Goal: Task Accomplishment & Management: Use online tool/utility

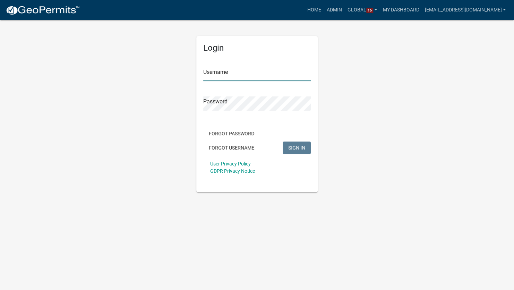
type input "[EMAIL_ADDRESS][DOMAIN_NAME]"
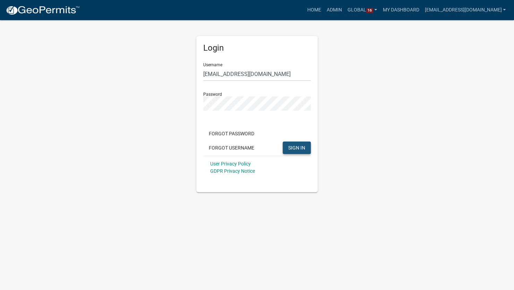
click at [301, 147] on span "SIGN IN" at bounding box center [296, 148] width 17 height 6
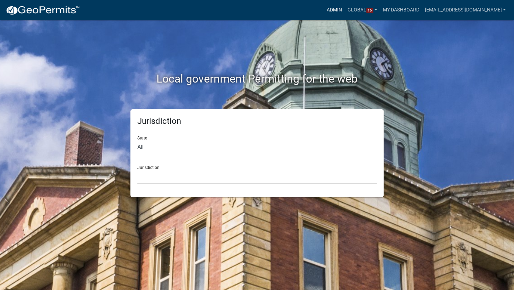
click at [335, 11] on link "Admin" at bounding box center [334, 9] width 21 height 13
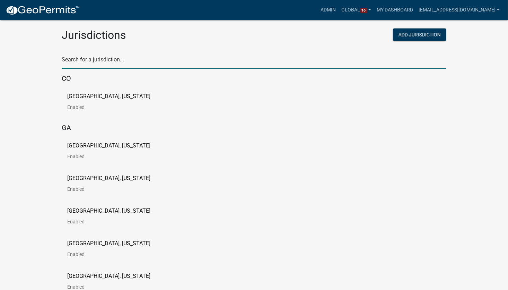
click at [66, 62] on input "text" at bounding box center [254, 61] width 385 height 14
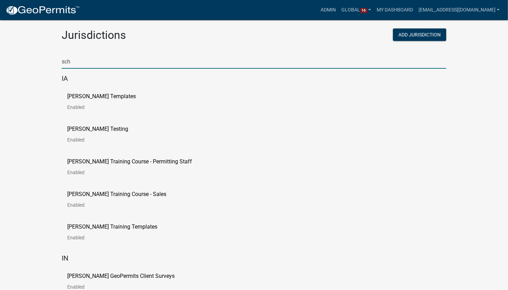
type input "sch"
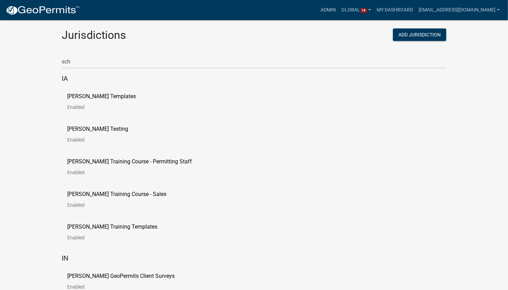
click at [226, 184] on div "Schneider Training Course - Permitting Staff Enabled" at bounding box center [254, 169] width 385 height 33
click at [105, 93] on div "Schneider Templates Enabled" at bounding box center [254, 104] width 385 height 33
click at [81, 97] on p "Schneider Templates" at bounding box center [101, 97] width 69 height 6
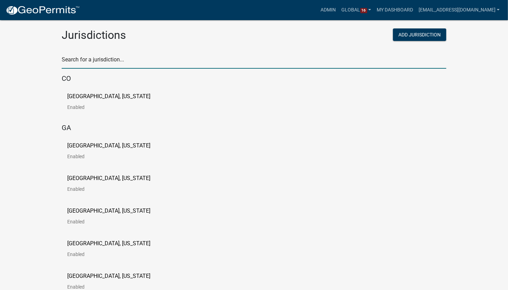
click at [114, 61] on input "text" at bounding box center [254, 61] width 385 height 14
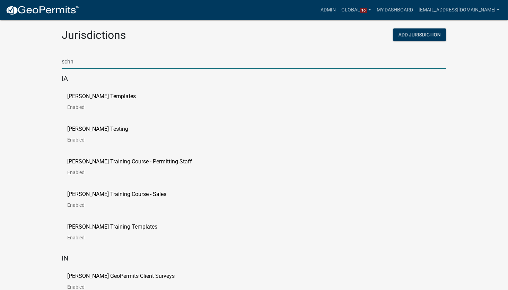
type input "schn"
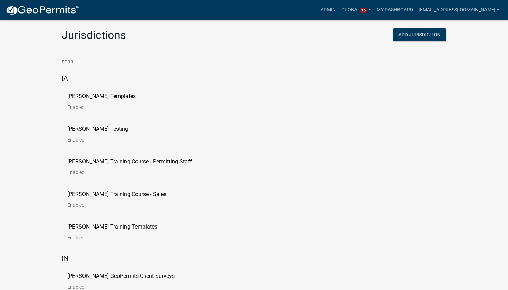
click at [260, 178] on div "Schneider Training Course - Permitting Staff Enabled" at bounding box center [254, 169] width 385 height 33
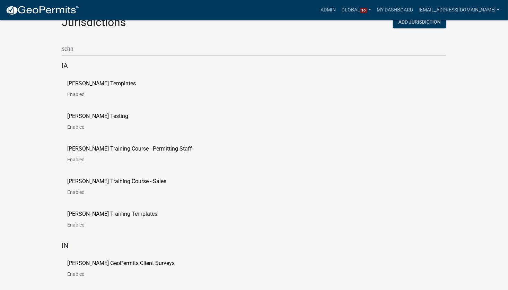
click at [99, 260] on p "[PERSON_NAME] GeoPermits Client Surveys" at bounding box center [120, 263] width 107 height 6
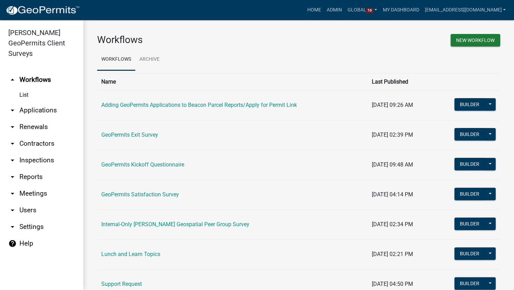
drag, startPoint x: 125, startPoint y: 282, endPoint x: 132, endPoint y: 282, distance: 7.3
click at [125, 282] on link "Support Request" at bounding box center [121, 283] width 41 height 7
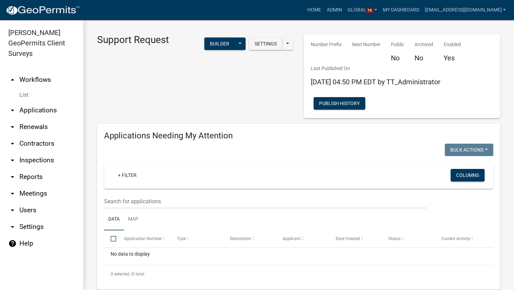
click at [13, 222] on icon "arrow_drop_down" at bounding box center [12, 226] width 8 height 8
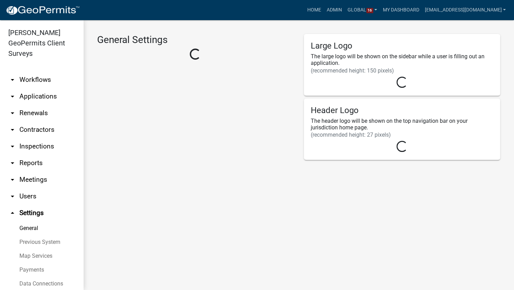
select select "IN"
select select "Eastern Standard Time"
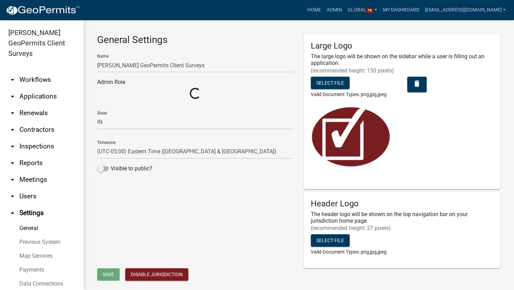
select select "b99348e7-3fd7-430e-8bb2-9138137885ec"
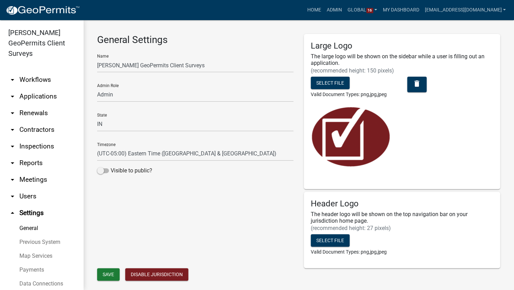
click at [34, 75] on link "arrow_drop_down Workflows" at bounding box center [41, 79] width 83 height 17
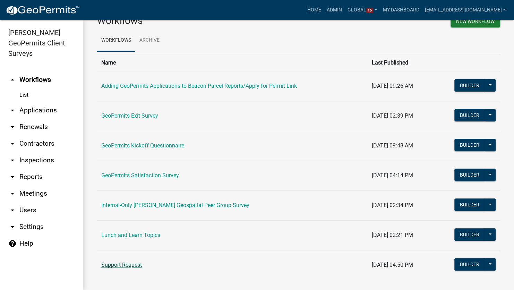
scroll to position [28, 0]
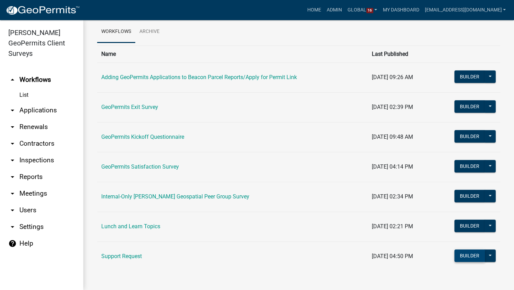
click at [460, 255] on button "Builder" at bounding box center [469, 255] width 30 height 12
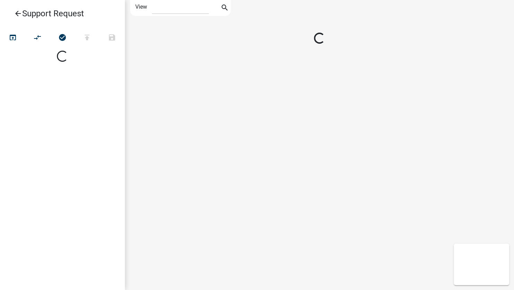
select select "1"
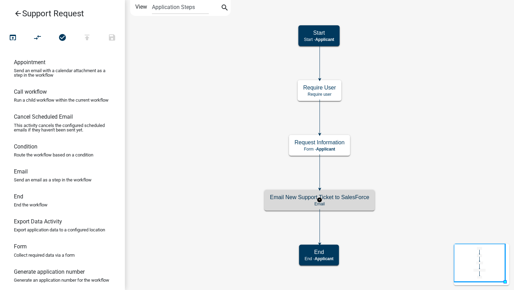
click at [351, 200] on h5 "Email New Support Ticket to SalesForce" at bounding box center [319, 197] width 99 height 7
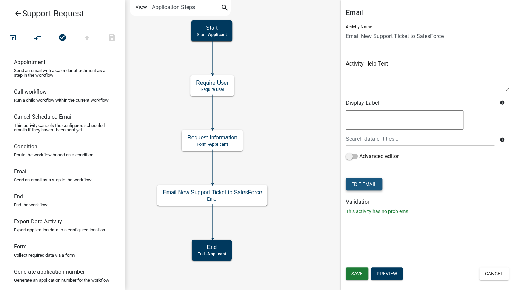
click at [368, 182] on button "Edit Email" at bounding box center [364, 184] width 36 height 12
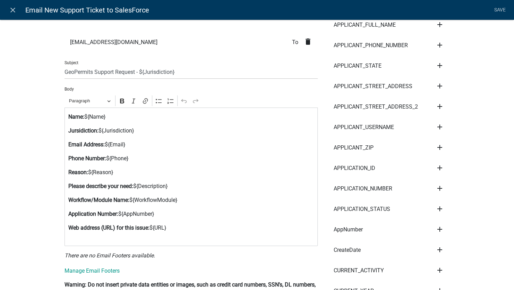
scroll to position [104, 0]
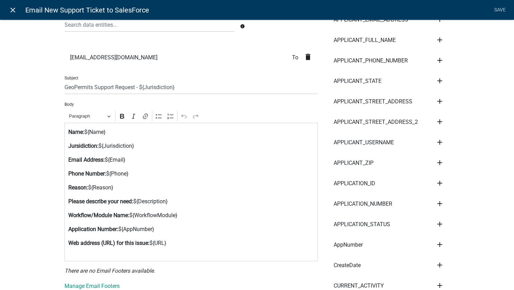
click at [15, 10] on icon "close" at bounding box center [13, 10] width 8 height 8
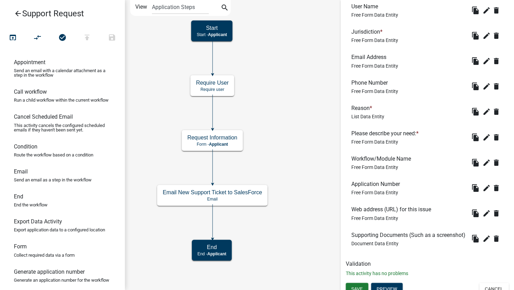
scroll to position [277, 0]
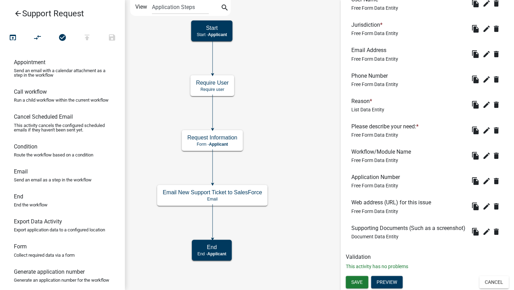
click at [14, 17] on icon "arrow_back" at bounding box center [18, 14] width 8 height 10
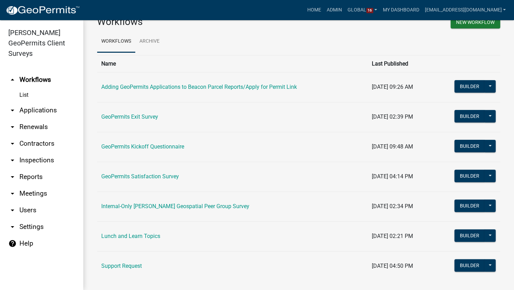
scroll to position [28, 0]
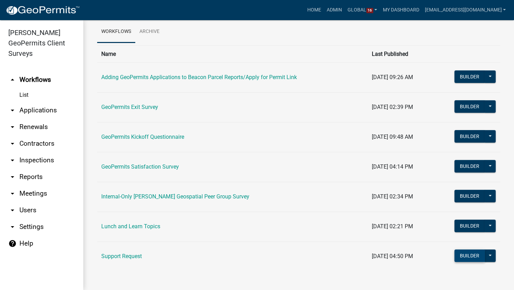
click at [465, 255] on button "Builder" at bounding box center [469, 255] width 30 height 12
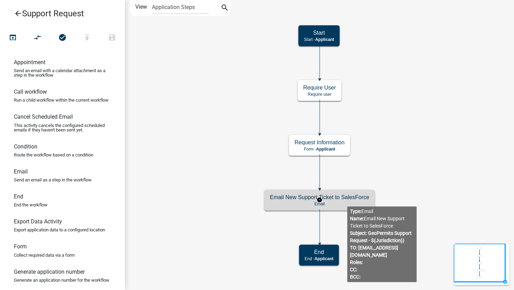
click at [347, 201] on div "Email New Support Ticket to SalesForce Email" at bounding box center [319, 200] width 110 height 21
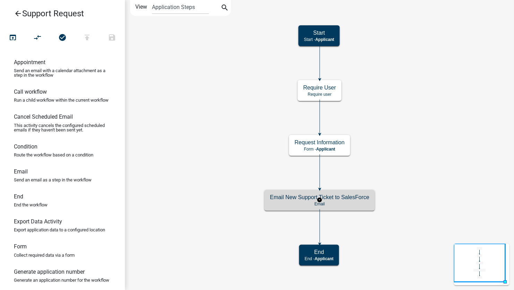
click at [347, 201] on div "Email New Support Ticket to SalesForce Email" at bounding box center [319, 200] width 110 height 21
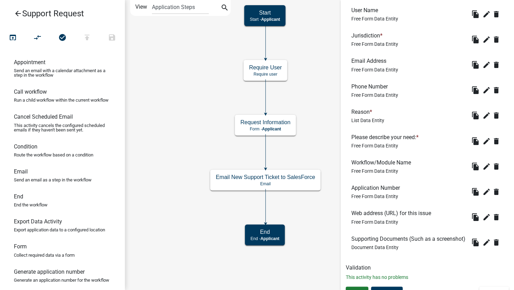
scroll to position [277, 0]
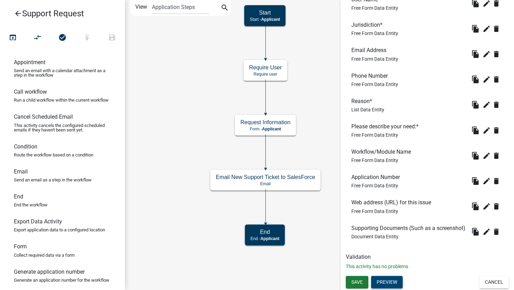
click at [390, 281] on button "Preview" at bounding box center [387, 282] width 32 height 12
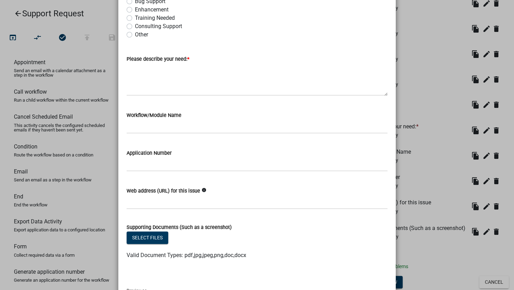
scroll to position [303, 0]
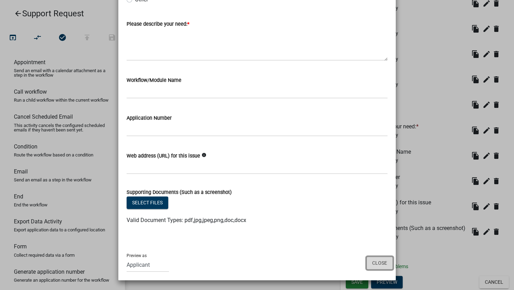
click at [383, 266] on button "Close" at bounding box center [379, 262] width 27 height 13
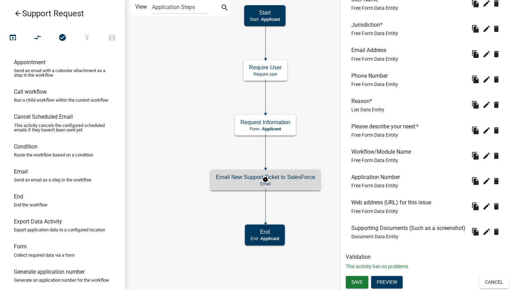
scroll to position [0, 0]
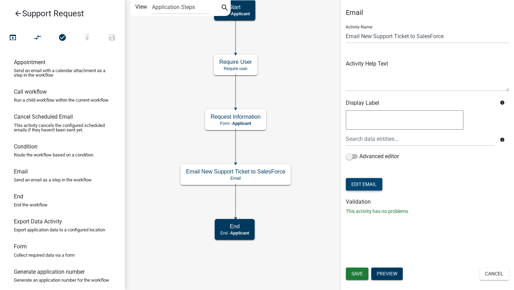
click at [376, 185] on button "Edit Email" at bounding box center [364, 184] width 36 height 12
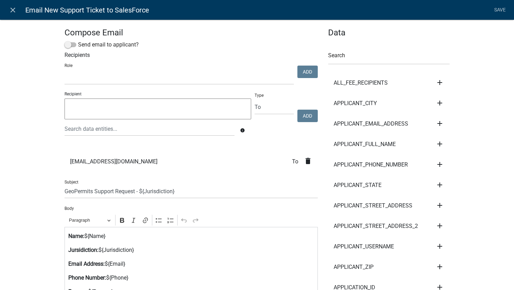
select select
click at [70, 45] on span at bounding box center [70, 44] width 12 height 5
click at [78, 41] on input "Send email to applicant?" at bounding box center [78, 41] width 0 height 0
click at [80, 84] on select "Support Tickets Admin GeoPermits Staff" at bounding box center [178, 77] width 229 height 14
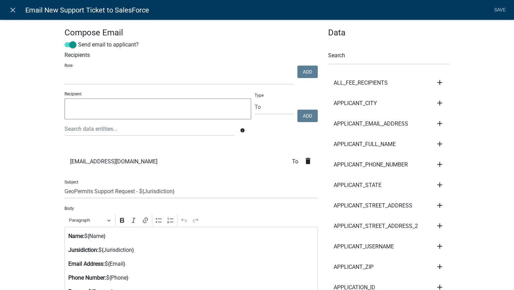
click at [113, 114] on textarea at bounding box center [157, 108] width 186 height 21
click at [102, 134] on div at bounding box center [149, 129] width 180 height 14
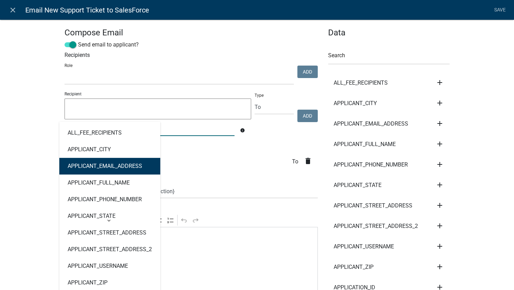
click at [121, 170] on button "APPLICANT_EMAIL_ADDRESS" at bounding box center [109, 166] width 101 height 17
type textarea "APPLICANT_EMAIL_ADDRESS"
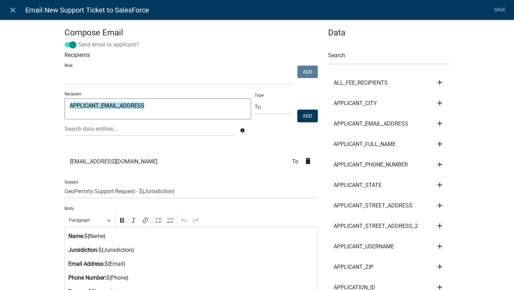
click at [66, 45] on span at bounding box center [70, 44] width 12 height 5
click at [78, 41] on input "Send email to applicant?" at bounding box center [78, 41] width 0 height 0
click at [14, 10] on icon "close" at bounding box center [13, 10] width 8 height 8
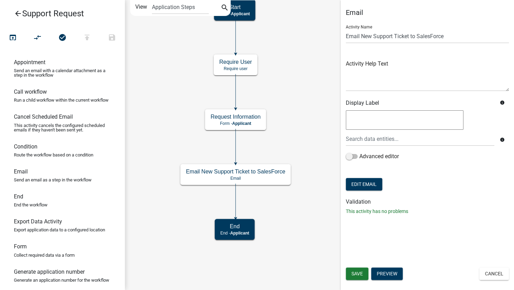
click at [18, 9] on icon "arrow_back" at bounding box center [18, 14] width 8 height 10
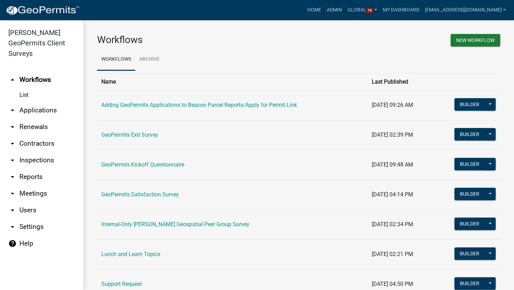
click at [18, 218] on link "arrow_drop_down Settings" at bounding box center [41, 226] width 83 height 17
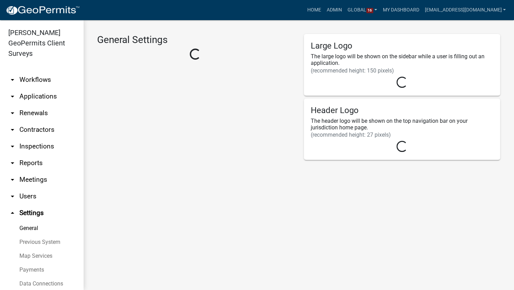
select select "IN"
select select "Eastern Standard Time"
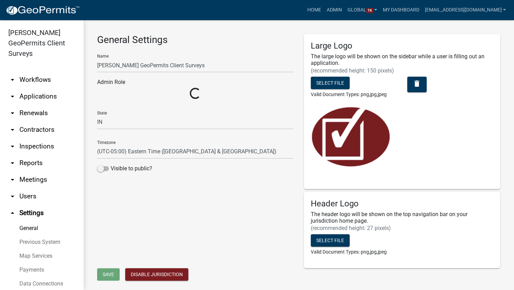
select select "b99348e7-3fd7-430e-8bb2-9138137885ec"
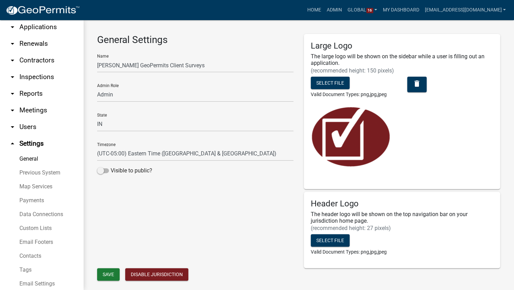
scroll to position [89, 0]
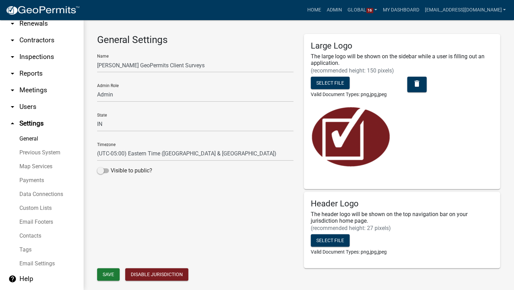
click at [21, 277] on link "help Help" at bounding box center [41, 278] width 83 height 17
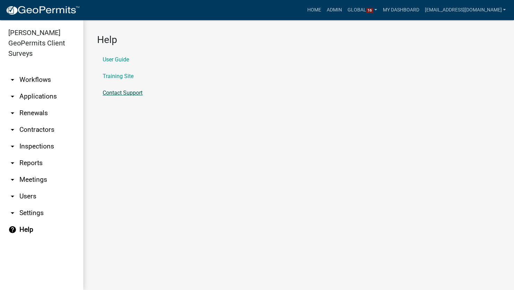
click at [138, 95] on link "Contact Support" at bounding box center [123, 93] width 40 height 6
click at [120, 94] on link "Contact Support" at bounding box center [123, 93] width 40 height 6
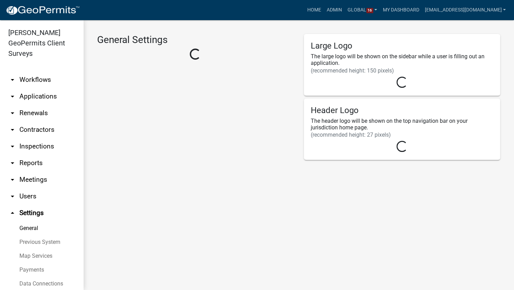
select select "IN"
select select "Eastern Standard Time"
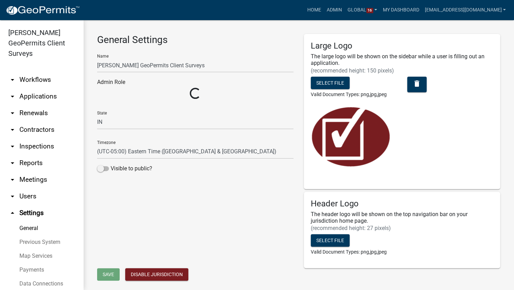
select select "b99348e7-3fd7-430e-8bb2-9138137885ec"
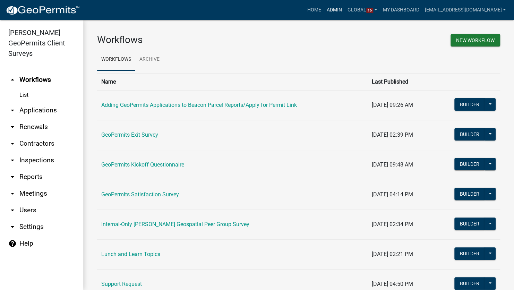
drag, startPoint x: 336, startPoint y: 8, endPoint x: 335, endPoint y: 11, distance: 3.9
click at [336, 8] on link "Admin" at bounding box center [334, 9] width 21 height 13
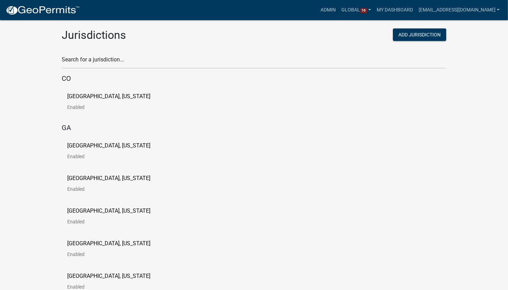
click at [99, 96] on p "Custer County, Colorado" at bounding box center [108, 97] width 83 height 6
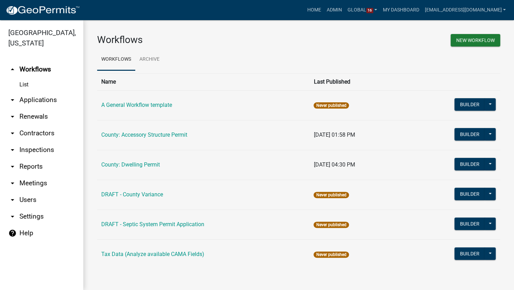
click at [19, 234] on link "help Help" at bounding box center [41, 233] width 83 height 17
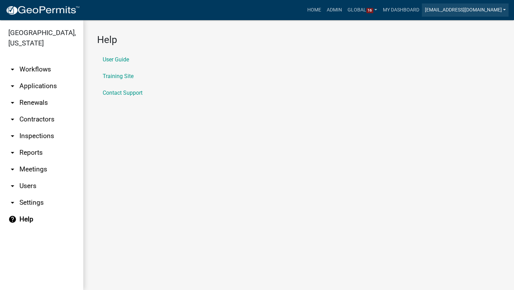
click at [457, 11] on link "[EMAIL_ADDRESS][DOMAIN_NAME]" at bounding box center [464, 9] width 87 height 13
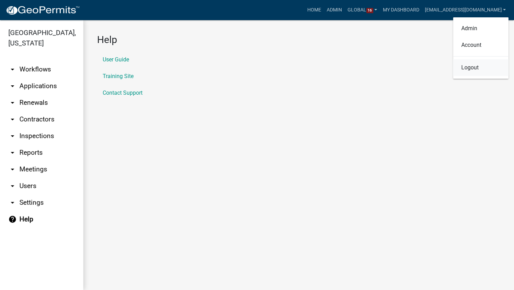
click at [466, 70] on link "Logout" at bounding box center [480, 67] width 55 height 17
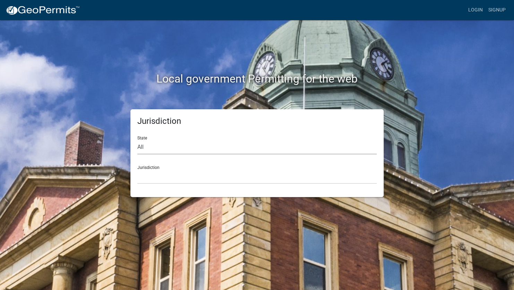
click at [172, 153] on select "All Colorado Georgia Indiana Iowa Kansas Minnesota Ohio South Carolina Wisconsin" at bounding box center [256, 147] width 239 height 14
select select "Colorado"
click at [137, 140] on select "All Colorado Georgia Indiana Iowa Kansas Minnesota Ohio South Carolina Wisconsin" at bounding box center [256, 147] width 239 height 14
click at [158, 173] on select "Custer County, Colorado" at bounding box center [256, 176] width 239 height 14
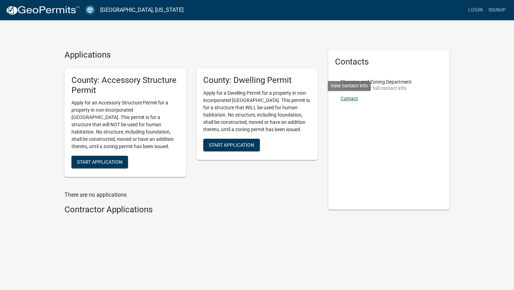
click at [356, 99] on link "Contact" at bounding box center [348, 99] width 17 height 6
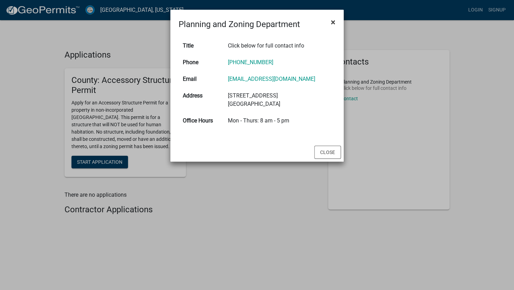
click at [333, 20] on span "×" at bounding box center [333, 22] width 5 height 10
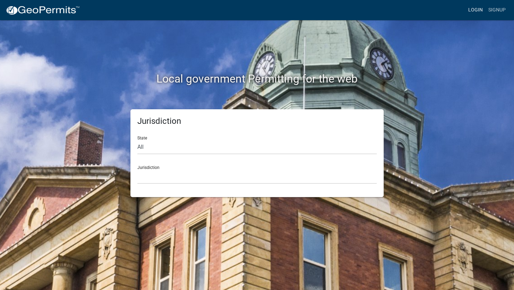
click at [473, 11] on link "Login" at bounding box center [475, 9] width 20 height 13
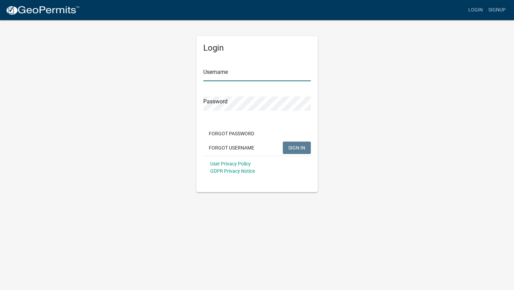
type input "[EMAIL_ADDRESS][DOMAIN_NAME]"
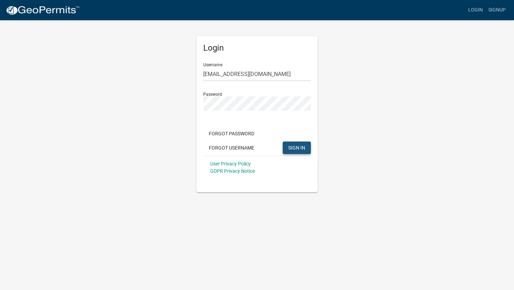
click at [305, 154] on button "SIGN IN" at bounding box center [296, 147] width 28 height 12
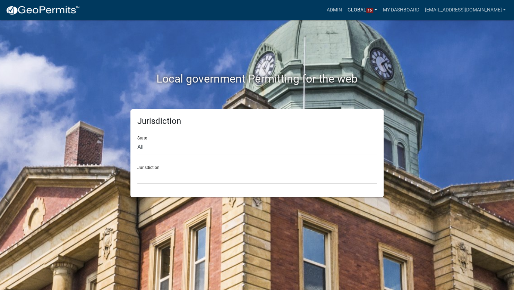
click at [356, 11] on link "Global 16" at bounding box center [361, 9] width 35 height 13
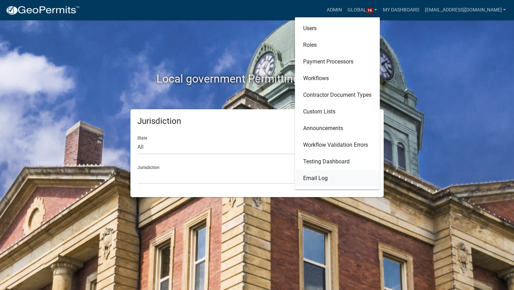
drag, startPoint x: 315, startPoint y: 179, endPoint x: 310, endPoint y: 178, distance: 4.6
click at [314, 179] on link "Email Log" at bounding box center [337, 178] width 85 height 17
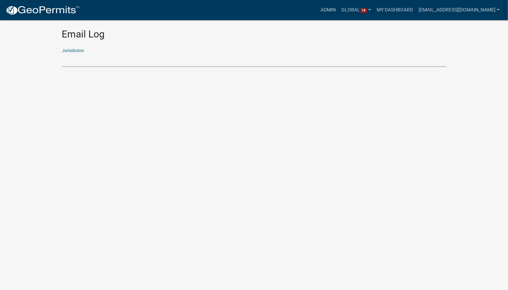
click at [77, 61] on select "(Canceled) Dearborn County, Indiana (Canceled) Gordon County, Georgia (Canceled…" at bounding box center [254, 60] width 385 height 14
click at [86, 55] on select "(Canceled) Dearborn County, Indiana (Canceled) Gordon County, Georgia (Canceled…" at bounding box center [254, 60] width 385 height 14
click at [62, 53] on select "(Canceled) Dearborn County, Indiana (Canceled) Gordon County, Georgia (Canceled…" at bounding box center [254, 60] width 385 height 14
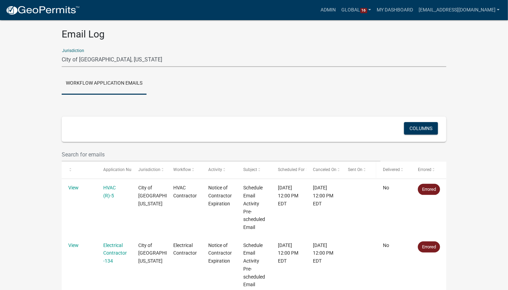
click at [355, 172] on span "Sent On" at bounding box center [355, 169] width 15 height 5
click at [357, 171] on span "Sent On" at bounding box center [355, 169] width 15 height 5
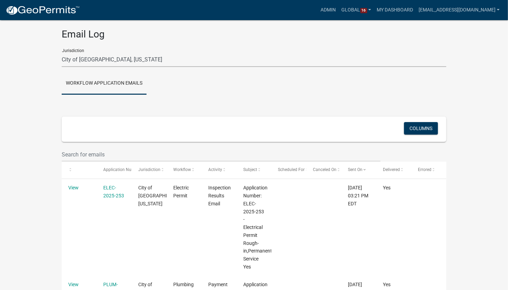
click at [132, 61] on select "(Canceled) Dearborn County, Indiana (Canceled) Gordon County, Georgia (Canceled…" at bounding box center [254, 60] width 385 height 14
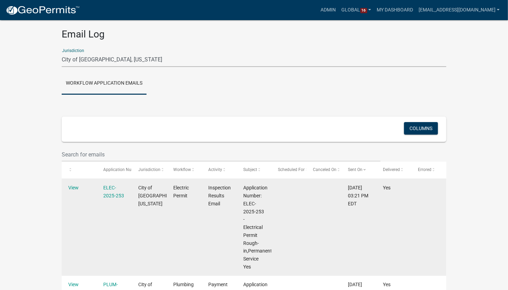
select select "94: 3bd39449-3085-4035-b99c-ae564cee5cc7"
click at [62, 53] on select "(Canceled) Dearborn County, Indiana (Canceled) Gordon County, Georgia (Canceled…" at bounding box center [254, 60] width 385 height 14
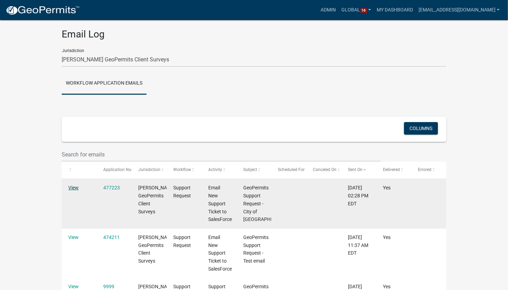
click at [75, 188] on link "View" at bounding box center [73, 188] width 10 height 6
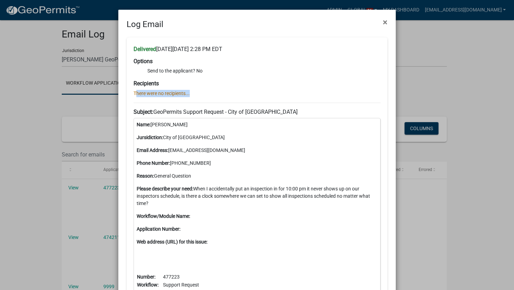
drag, startPoint x: 130, startPoint y: 93, endPoint x: 186, endPoint y: 93, distance: 55.8
click at [186, 93] on div "Delivered on Thursday, September 11, 2025 at 2:28 PM EDT Options Send to the ap…" at bounding box center [256, 183] width 261 height 292
click at [302, 91] on p "There were no recipients..." at bounding box center [256, 93] width 247 height 7
drag, startPoint x: 145, startPoint y: 70, endPoint x: 212, endPoint y: 73, distance: 67.3
click at [212, 73] on li "Send to the applicant? No" at bounding box center [263, 70] width 233 height 7
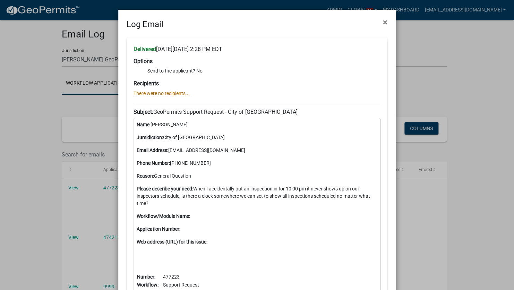
drag, startPoint x: 212, startPoint y: 73, endPoint x: 213, endPoint y: 93, distance: 19.4
click at [213, 93] on p "There were no recipients..." at bounding box center [256, 93] width 247 height 7
drag, startPoint x: 131, startPoint y: 93, endPoint x: 199, endPoint y: 95, distance: 68.0
click at [199, 95] on p "There were no recipients..." at bounding box center [256, 93] width 247 height 7
drag, startPoint x: 199, startPoint y: 95, endPoint x: 189, endPoint y: 95, distance: 9.7
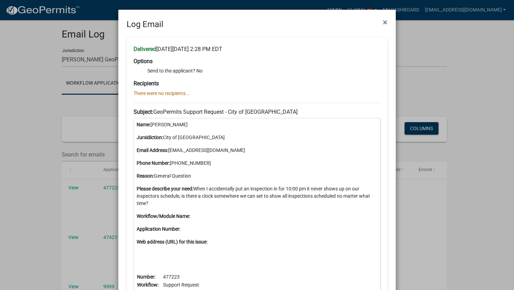
click at [189, 95] on p "There were no recipients..." at bounding box center [256, 93] width 247 height 7
click at [284, 97] on div "Delivered on Thursday, September 11, 2025 at 2:28 PM EDT Options Send to the ap…" at bounding box center [256, 183] width 261 height 292
drag, startPoint x: 128, startPoint y: 91, endPoint x: 195, endPoint y: 96, distance: 68.1
click at [195, 96] on div "Delivered on Thursday, September 11, 2025 at 2:28 PM EDT Options Send to the ap…" at bounding box center [256, 183] width 261 height 292
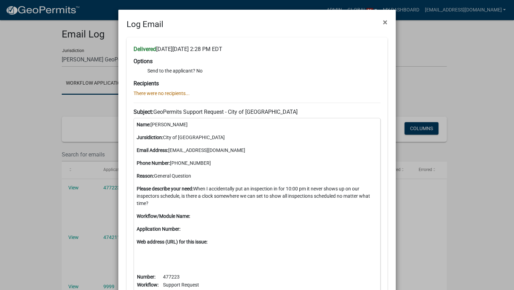
drag, startPoint x: 195, startPoint y: 96, endPoint x: 212, endPoint y: 94, distance: 17.0
click at [212, 94] on p "There were no recipients..." at bounding box center [256, 93] width 247 height 7
click at [383, 22] on span "×" at bounding box center [385, 22] width 5 height 10
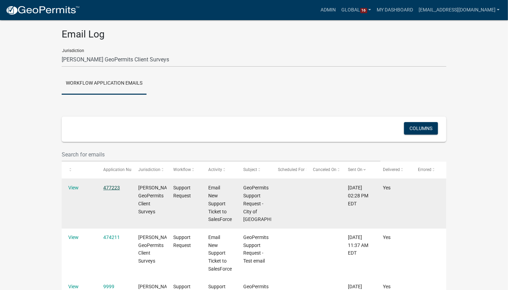
click at [113, 187] on link "477223" at bounding box center [111, 188] width 17 height 6
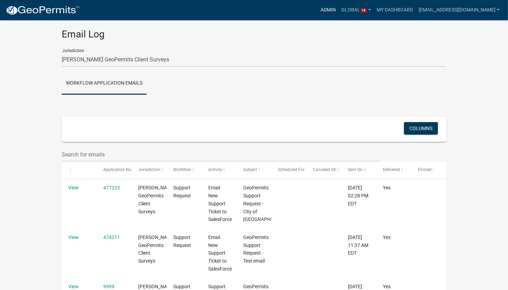
click at [331, 9] on link "Admin" at bounding box center [328, 9] width 21 height 13
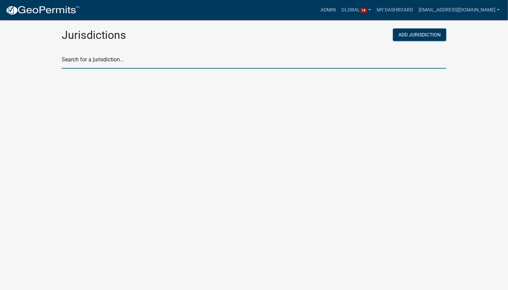
click at [158, 65] on input "text" at bounding box center [254, 61] width 385 height 14
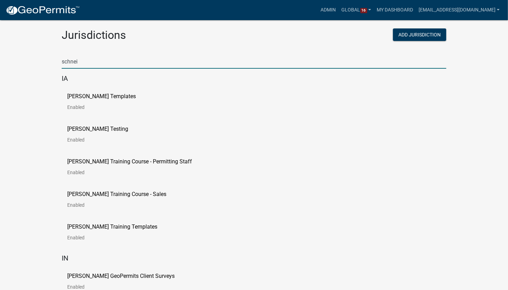
type input "schneider"
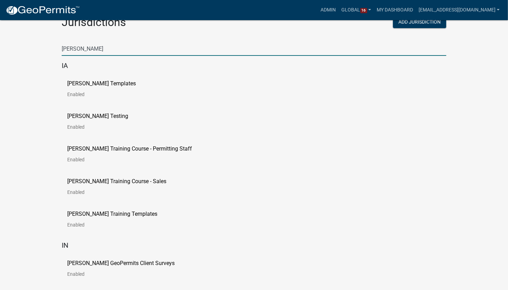
click at [122, 261] on p "Schneider GeoPermits Client Surveys" at bounding box center [120, 263] width 107 height 6
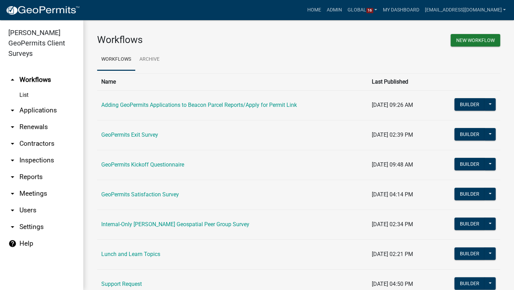
scroll to position [28, 0]
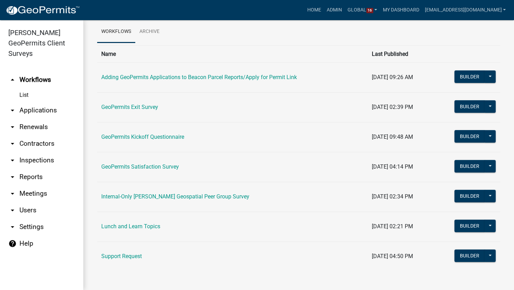
click at [123, 257] on link "Support Request" at bounding box center [121, 256] width 41 height 7
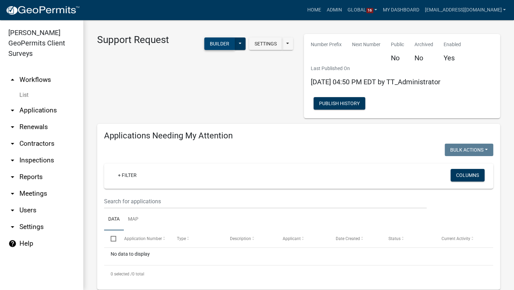
click at [217, 44] on button "Builder" at bounding box center [219, 43] width 30 height 12
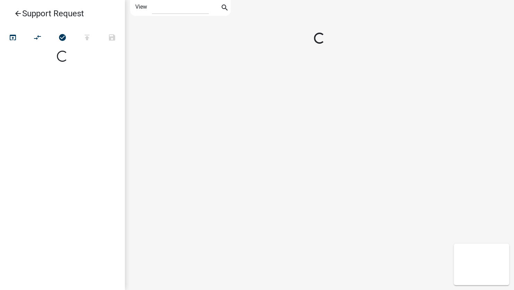
select select "1"
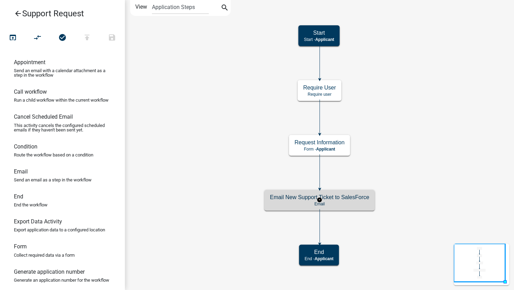
click at [293, 197] on h5 "Email New Support Ticket to SalesForce" at bounding box center [319, 197] width 99 height 7
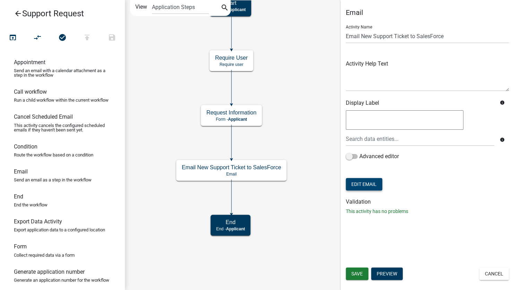
click at [368, 184] on button "Edit Email" at bounding box center [364, 184] width 36 height 12
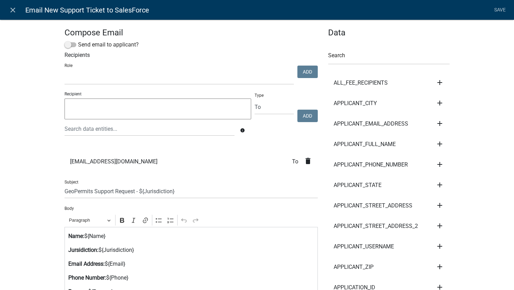
select select
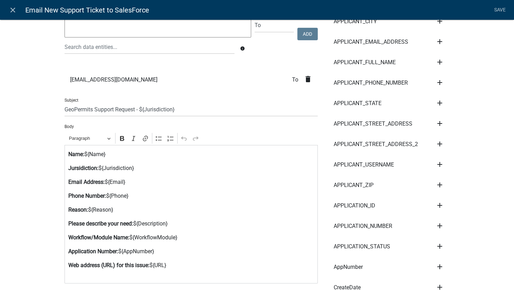
scroll to position [243, 0]
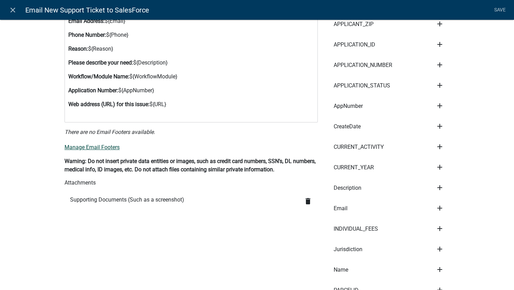
click at [86, 147] on link "Manage Email Footers" at bounding box center [91, 147] width 55 height 7
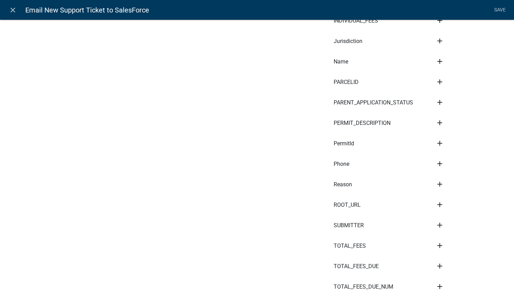
scroll to position [173, 0]
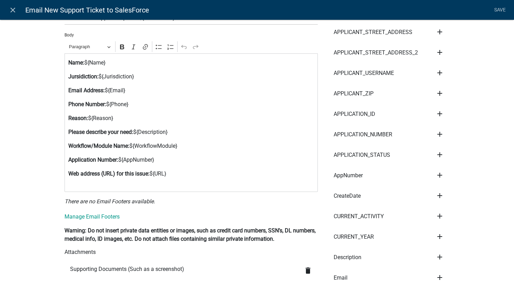
click at [244, 130] on p "Please describe your need: ${Description}" at bounding box center [191, 132] width 246 height 8
click at [216, 170] on p "Web address (URL) for this issue: ${URL}" at bounding box center [191, 177] width 246 height 17
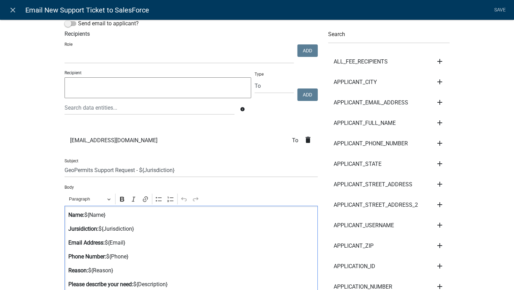
scroll to position [0, 0]
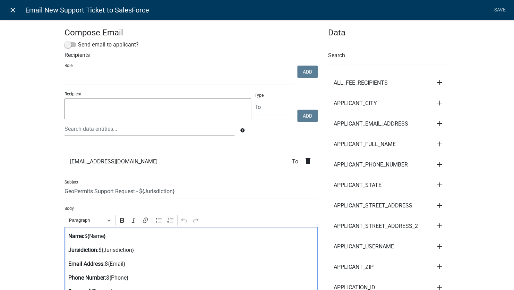
click at [11, 10] on icon "close" at bounding box center [13, 10] width 8 height 8
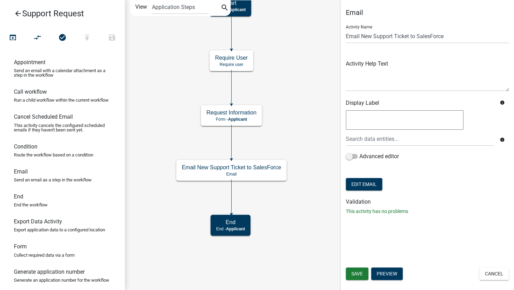
click at [17, 15] on icon "arrow_back" at bounding box center [18, 14] width 8 height 10
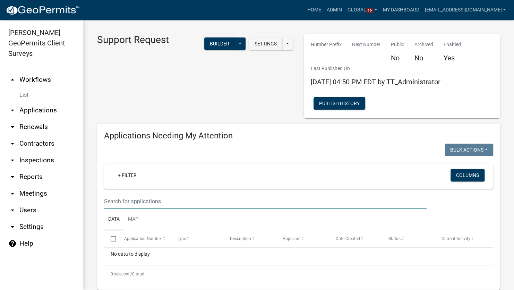
click at [137, 204] on input "text" at bounding box center [265, 201] width 322 height 14
paste input "477223"
type input "477223"
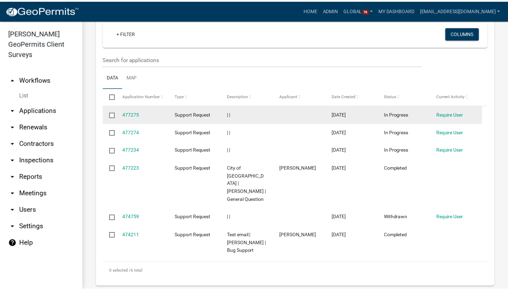
scroll to position [316, 0]
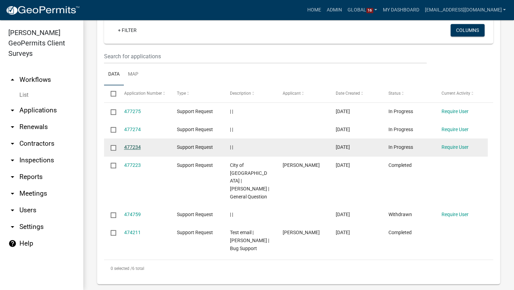
click at [136, 148] on link "477234" at bounding box center [132, 147] width 17 height 6
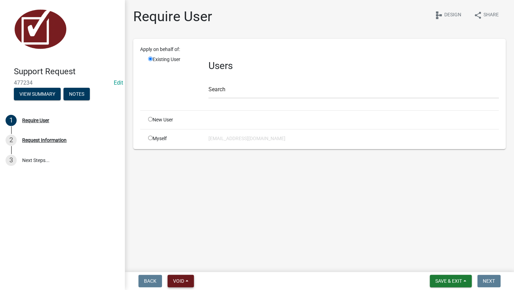
click at [181, 280] on span "Void" at bounding box center [178, 281] width 11 height 6
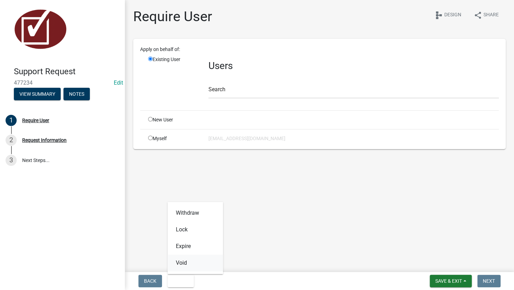
click at [182, 257] on button "Void" at bounding box center [194, 262] width 55 height 17
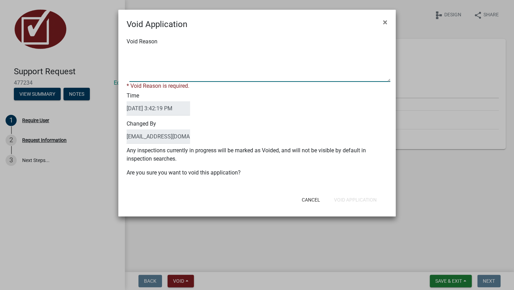
click at [168, 75] on textarea "Void Reason" at bounding box center [259, 64] width 261 height 35
type textarea "testing"
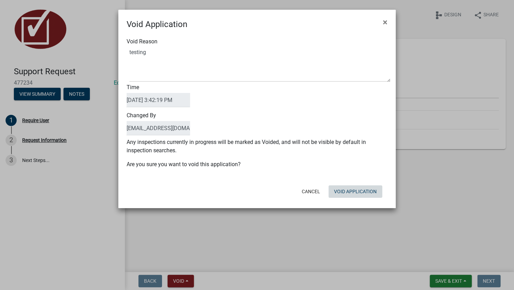
click at [354, 199] on div "Cancel Void Application" at bounding box center [302, 191] width 171 height 18
click at [354, 191] on button "Void Application" at bounding box center [355, 191] width 54 height 12
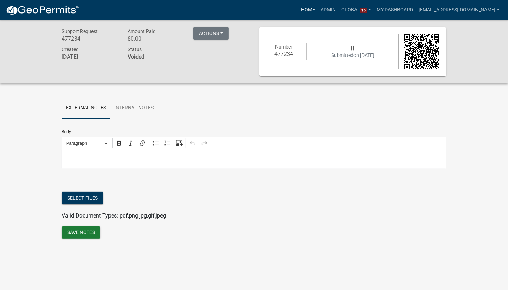
click at [308, 10] on link "Home" at bounding box center [308, 9] width 19 height 13
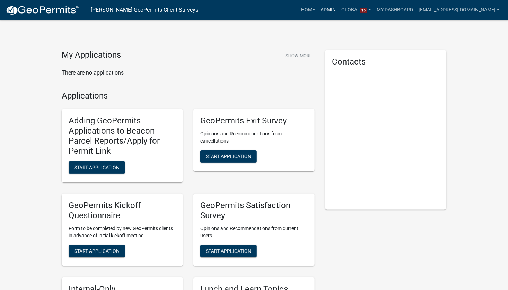
click at [326, 9] on link "Admin" at bounding box center [328, 9] width 21 height 13
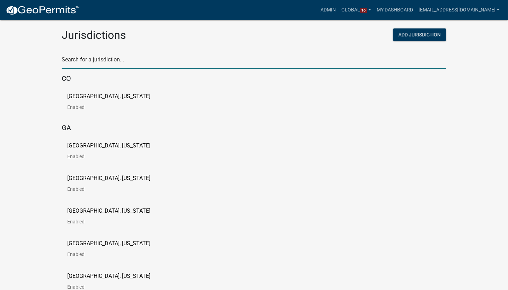
click at [81, 63] on input "text" at bounding box center [254, 61] width 385 height 14
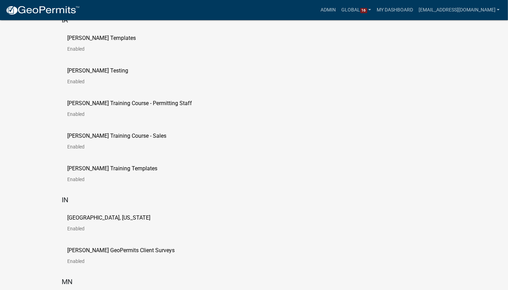
scroll to position [13, 0]
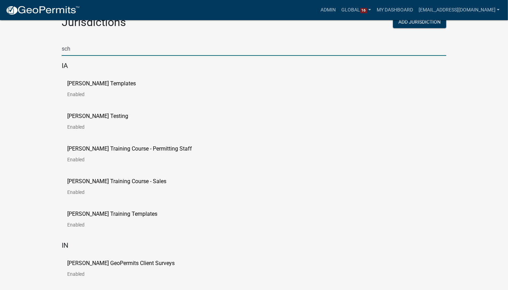
type input "sch"
click at [110, 265] on p "Schneider GeoPermits Client Surveys" at bounding box center [120, 263] width 107 height 6
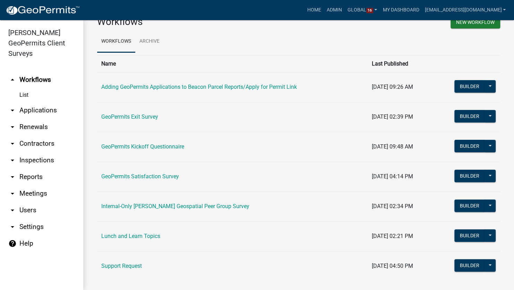
scroll to position [28, 0]
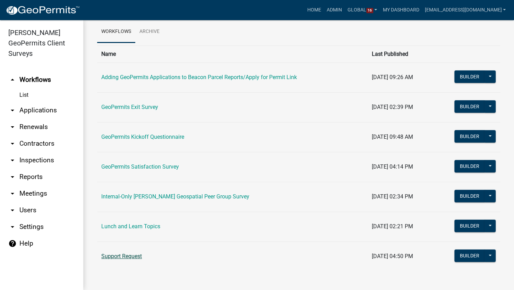
click at [128, 256] on link "Support Request" at bounding box center [121, 256] width 41 height 7
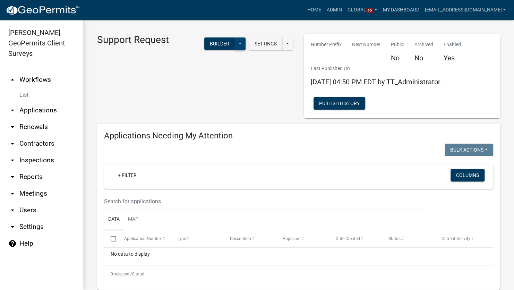
click at [234, 43] on button at bounding box center [239, 43] width 11 height 12
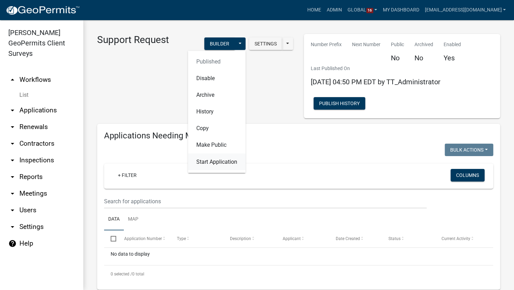
click at [207, 162] on button "Start Application" at bounding box center [217, 162] width 58 height 17
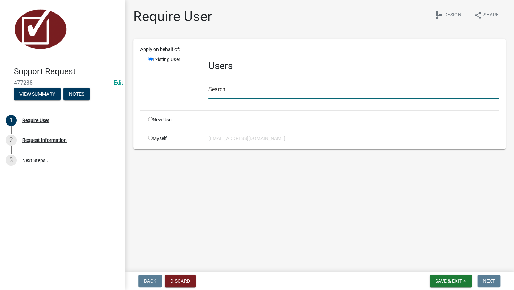
click at [219, 89] on input "text" at bounding box center [353, 91] width 290 height 14
click at [150, 137] on input "radio" at bounding box center [150, 138] width 5 height 5
radio input "true"
radio input "false"
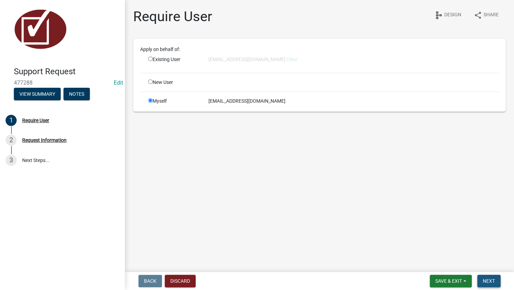
click at [491, 278] on button "Next" at bounding box center [488, 280] width 23 height 12
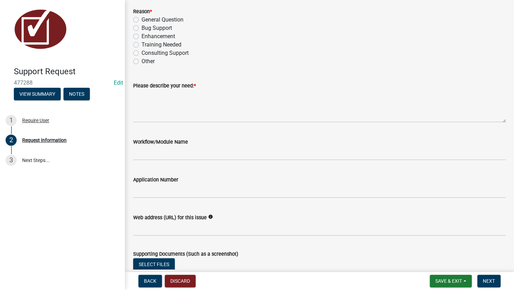
scroll to position [243, 0]
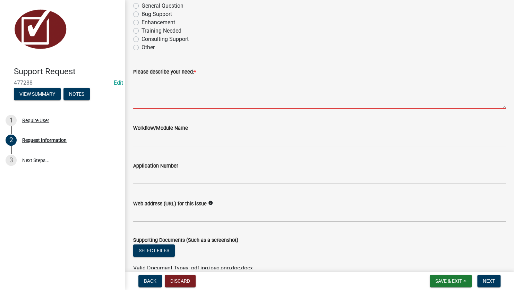
click at [168, 91] on textarea "Please describe your need: *" at bounding box center [319, 92] width 372 height 33
paste textarea "Lorem ipsum dolor sit amet, consectetur adipiscing elit, sed do eiusmod tempor …"
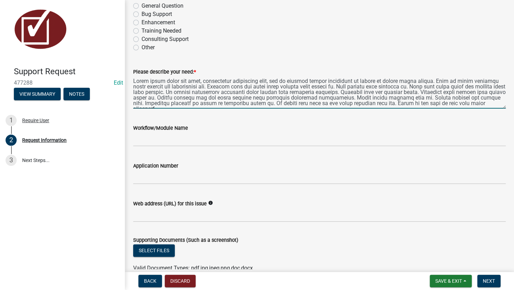
scroll to position [264, 0]
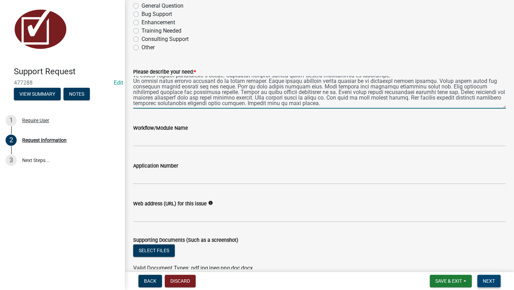
type textarea "Lorem ipsum dolor sit amet, consectetur adipiscing elit, sed do eiusmod tempor …"
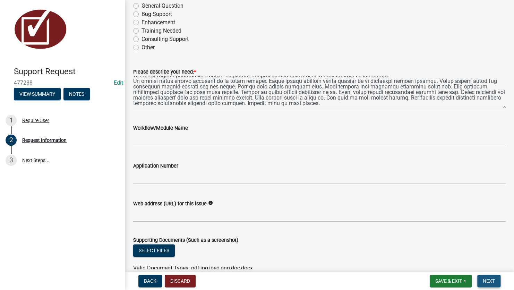
click at [486, 280] on span "Next" at bounding box center [488, 281] width 12 height 6
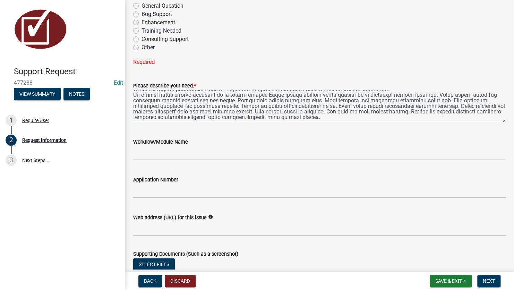
click at [147, 46] on label "Other" at bounding box center [147, 47] width 13 height 8
click at [146, 46] on input "Other" at bounding box center [143, 45] width 5 height 5
radio input "true"
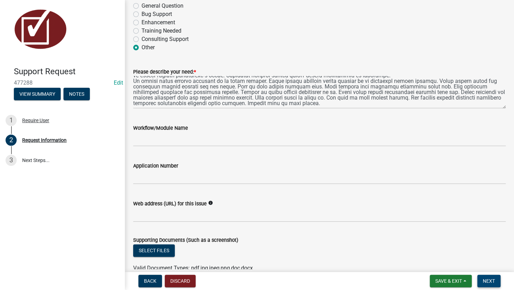
click at [491, 280] on span "Next" at bounding box center [488, 281] width 12 height 6
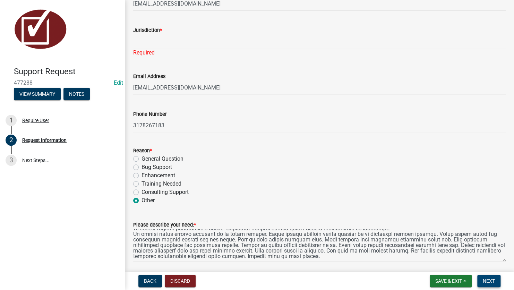
scroll to position [78, 0]
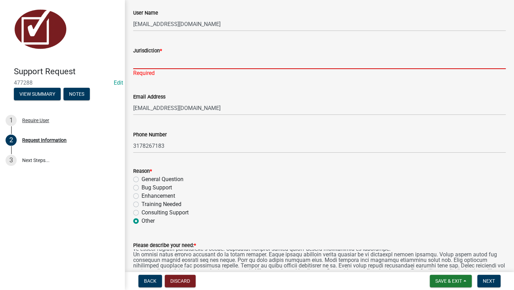
click at [158, 61] on input "Jurisdiction *" at bounding box center [319, 62] width 372 height 14
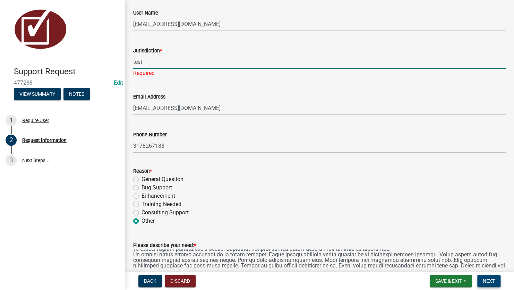
type input "test"
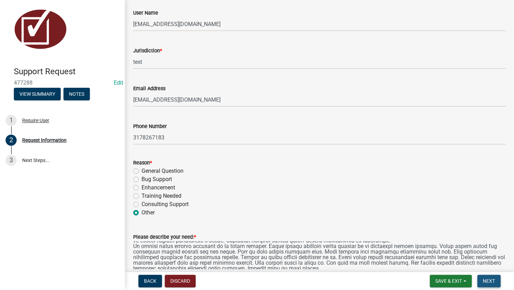
click at [484, 280] on span "Next" at bounding box center [488, 281] width 12 height 6
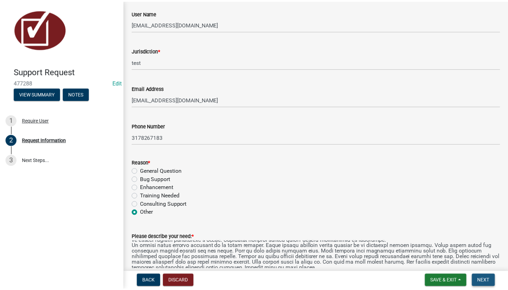
scroll to position [0, 0]
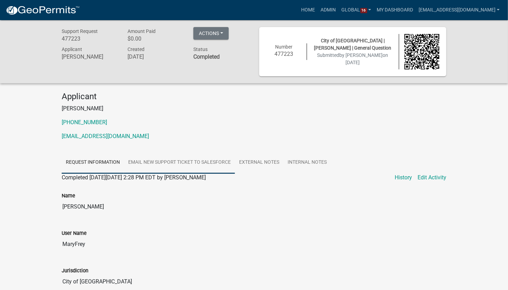
drag, startPoint x: 189, startPoint y: 162, endPoint x: 198, endPoint y: 162, distance: 9.0
click at [189, 162] on link "Email New Support Ticket to SalesForce" at bounding box center [179, 162] width 111 height 22
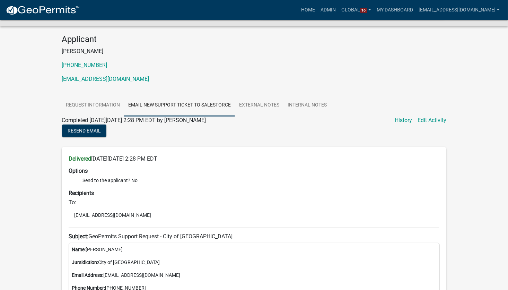
scroll to position [69, 0]
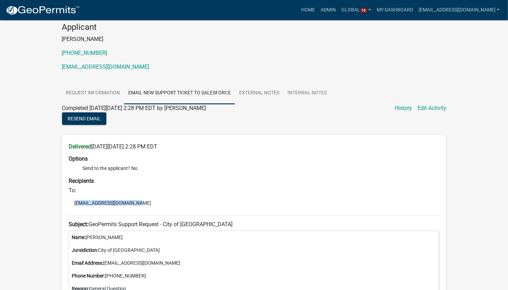
drag, startPoint x: 137, startPoint y: 203, endPoint x: 67, endPoint y: 204, distance: 69.3
click at [67, 204] on div "Delivered [DATE][DATE] 2:28 PM EDT Options Send to the applicant? No Recipients…" at bounding box center [254, 285] width 385 height 300
click at [192, 182] on h6 "Recipients" at bounding box center [254, 180] width 371 height 7
drag, startPoint x: 154, startPoint y: 261, endPoint x: 105, endPoint y: 263, distance: 48.2
click at [105, 263] on p "Email Address: [EMAIL_ADDRESS][DOMAIN_NAME]" at bounding box center [254, 262] width 365 height 7
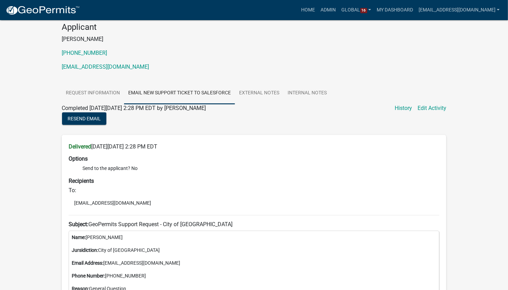
click at [149, 264] on p "Email Address: [EMAIL_ADDRESS][DOMAIN_NAME]" at bounding box center [254, 262] width 365 height 7
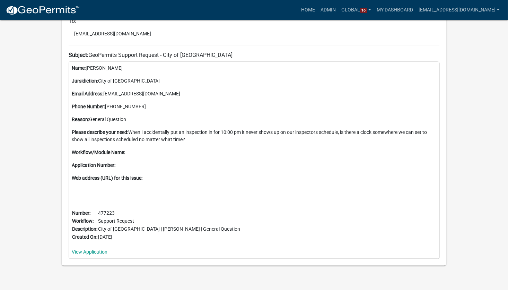
scroll to position [217, 0]
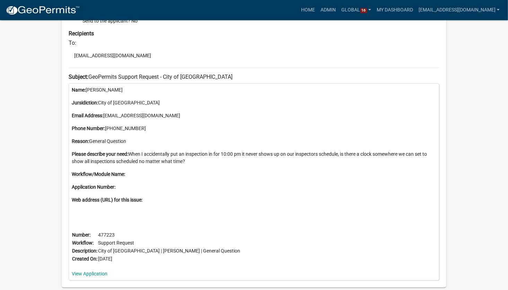
drag, startPoint x: 126, startPoint y: 259, endPoint x: 65, endPoint y: 232, distance: 67.5
click at [65, 232] on div "Delivered [DATE][DATE] 2:28 PM EDT Options Send to the applicant? No Recipients…" at bounding box center [254, 138] width 385 height 300
drag, startPoint x: 65, startPoint y: 232, endPoint x: 121, endPoint y: 224, distance: 57.0
click at [116, 225] on div "Name: [PERSON_NAME] Jursidiction: City of [GEOGRAPHIC_DATA] Email Address: [EMA…" at bounding box center [254, 181] width 371 height 197
drag, startPoint x: 117, startPoint y: 232, endPoint x: 81, endPoint y: 234, distance: 36.1
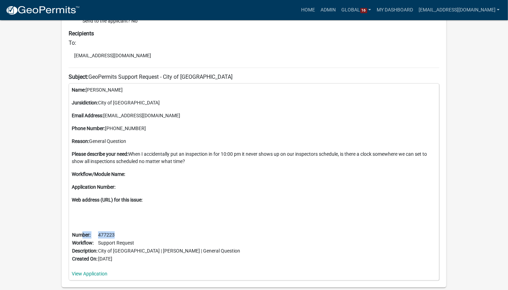
click at [81, 234] on tr "Number: 477223" at bounding box center [156, 235] width 169 height 8
click at [81, 234] on b "Number:" at bounding box center [81, 235] width 18 height 6
click at [126, 226] on div "Name: [PERSON_NAME] Jursidiction: City of [GEOGRAPHIC_DATA] Email Address: [EMA…" at bounding box center [254, 181] width 371 height 197
drag, startPoint x: 118, startPoint y: 231, endPoint x: 99, endPoint y: 238, distance: 20.5
click at [99, 238] on td "477223" at bounding box center [169, 235] width 143 height 8
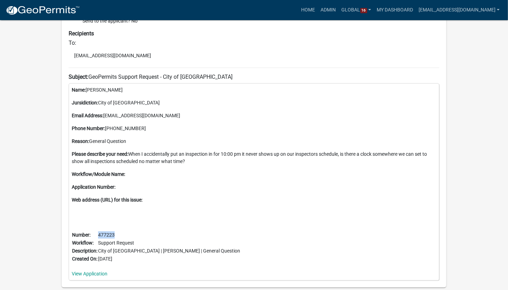
copy td "477223"
